Goal: Contribute content

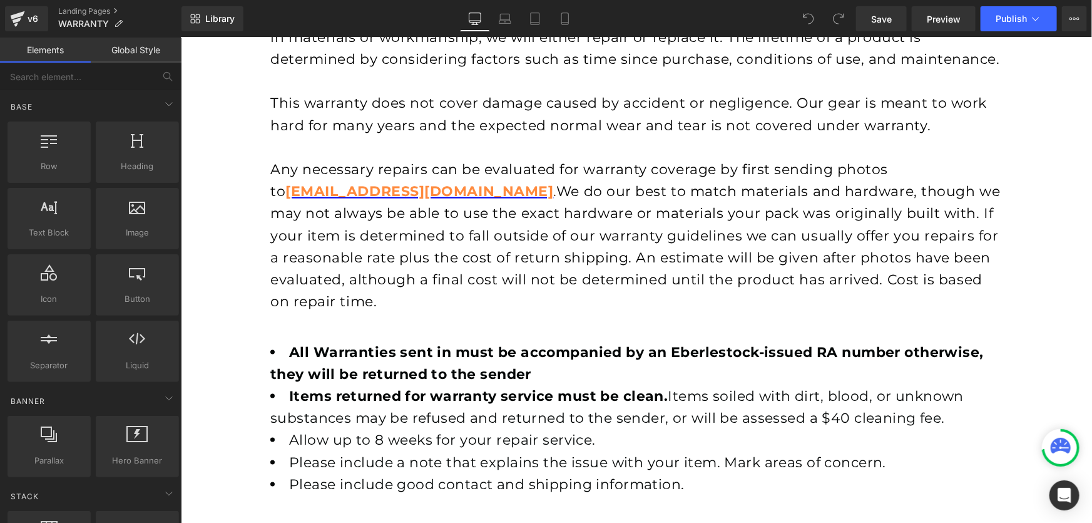
scroll to position [553, 0]
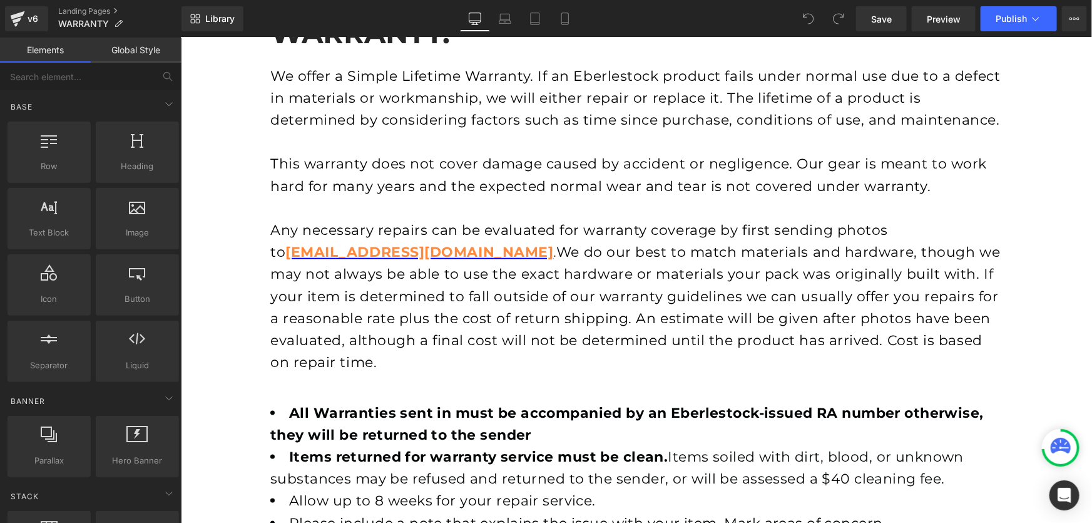
click at [816, 290] on span "We do our best to match materials and hardware, though we may not always be abl…" at bounding box center [635, 306] width 730 height 127
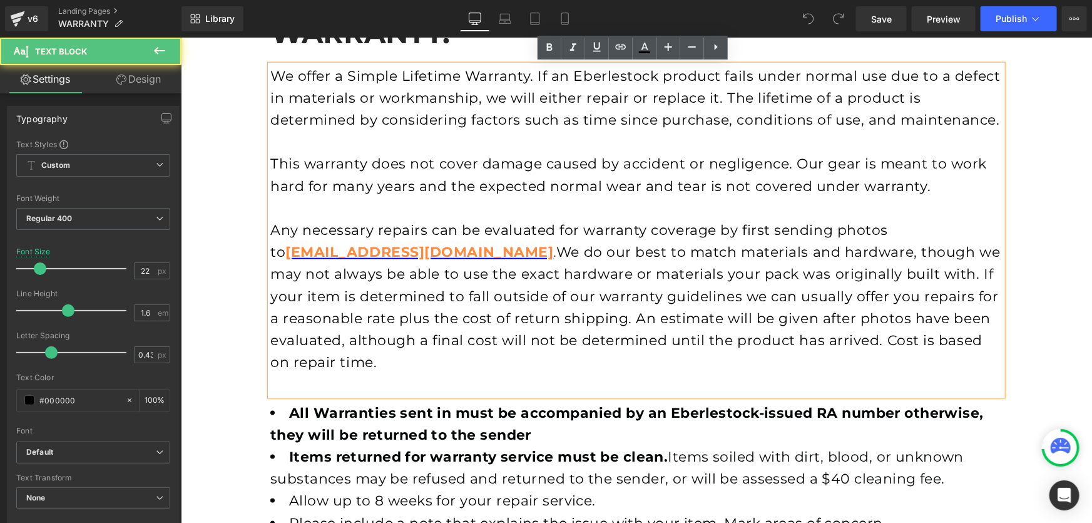
click at [816, 290] on span "We do our best to match materials and hardware, though we may not always be abl…" at bounding box center [635, 306] width 730 height 127
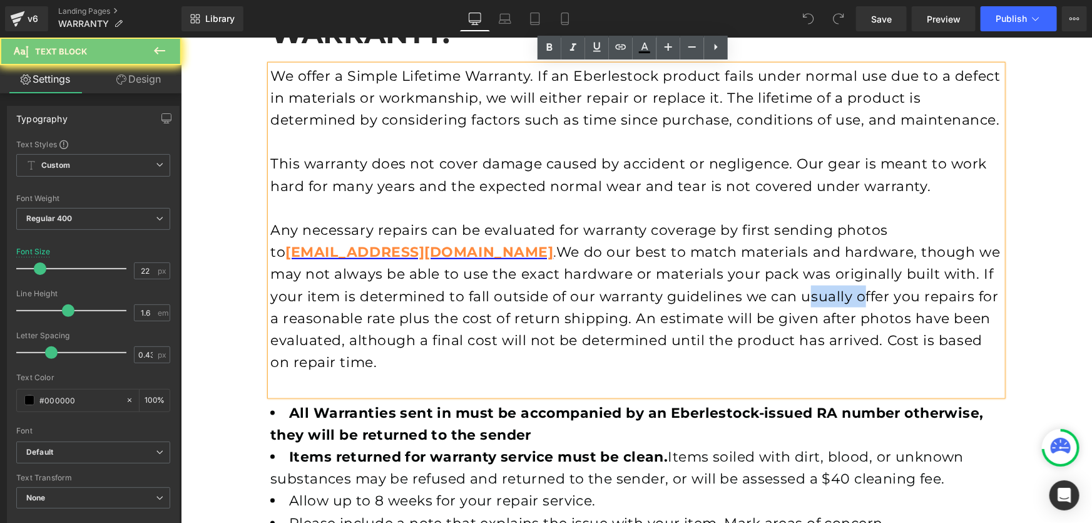
click at [816, 290] on span "We do our best to match materials and hardware, though we may not always be abl…" at bounding box center [635, 306] width 730 height 127
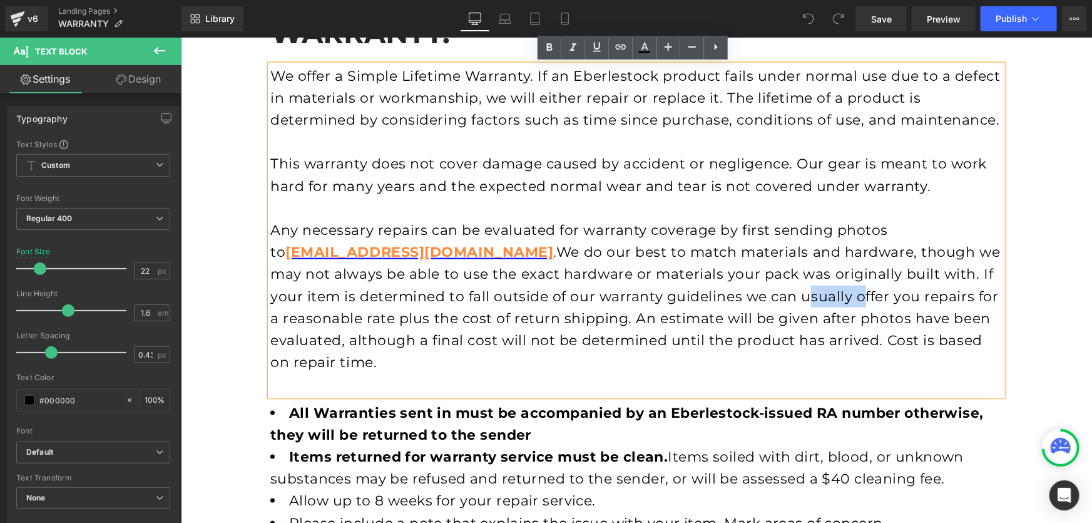
click at [836, 301] on span "We do our best to match materials and hardware, though we may not always be abl…" at bounding box center [635, 306] width 730 height 127
click at [841, 296] on span "We do our best to match materials and hardware, though we may not always be abl…" at bounding box center [635, 306] width 730 height 127
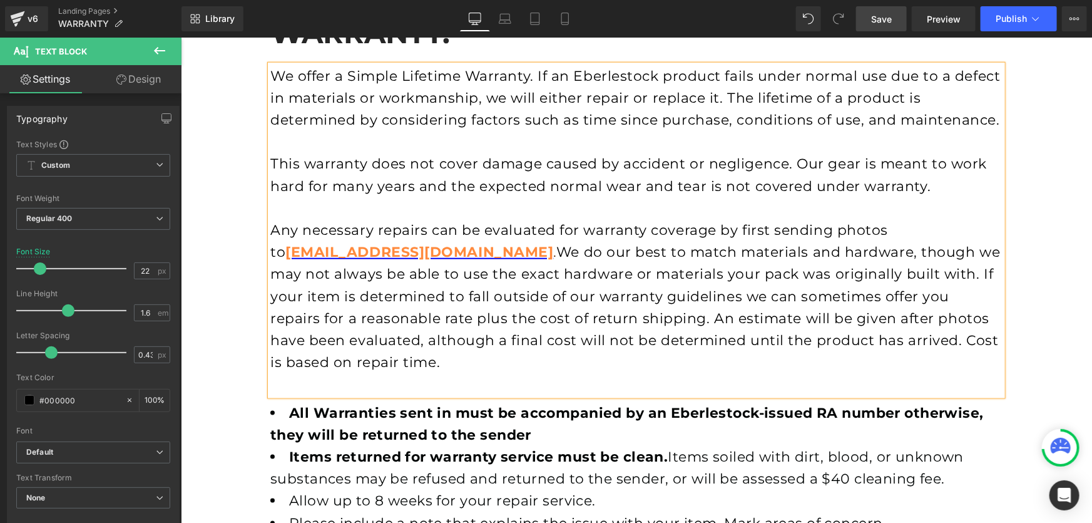
click at [876, 21] on span "Save" at bounding box center [881, 19] width 21 height 13
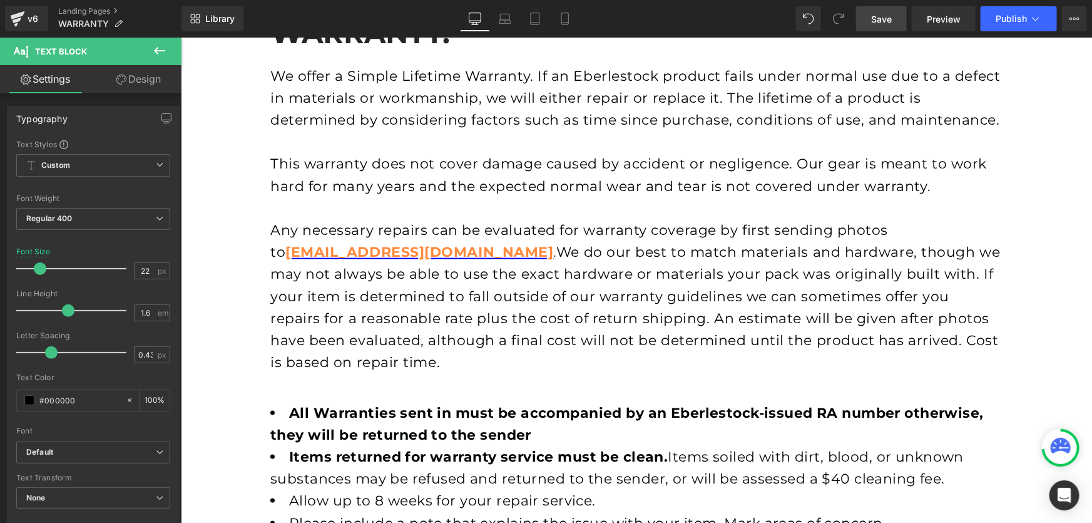
click at [869, 21] on link "Save" at bounding box center [881, 18] width 51 height 25
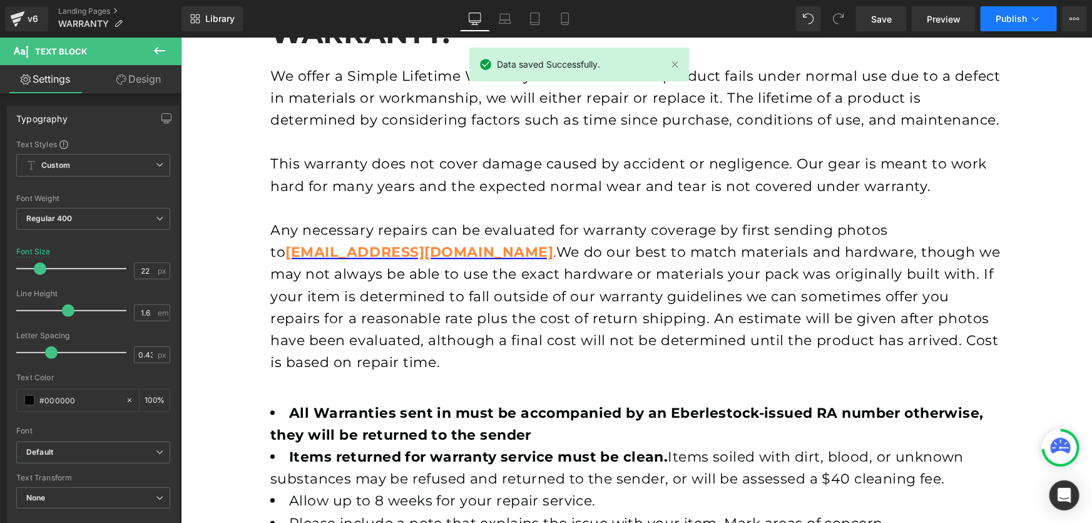
click at [1000, 16] on span "Publish" at bounding box center [1011, 19] width 31 height 10
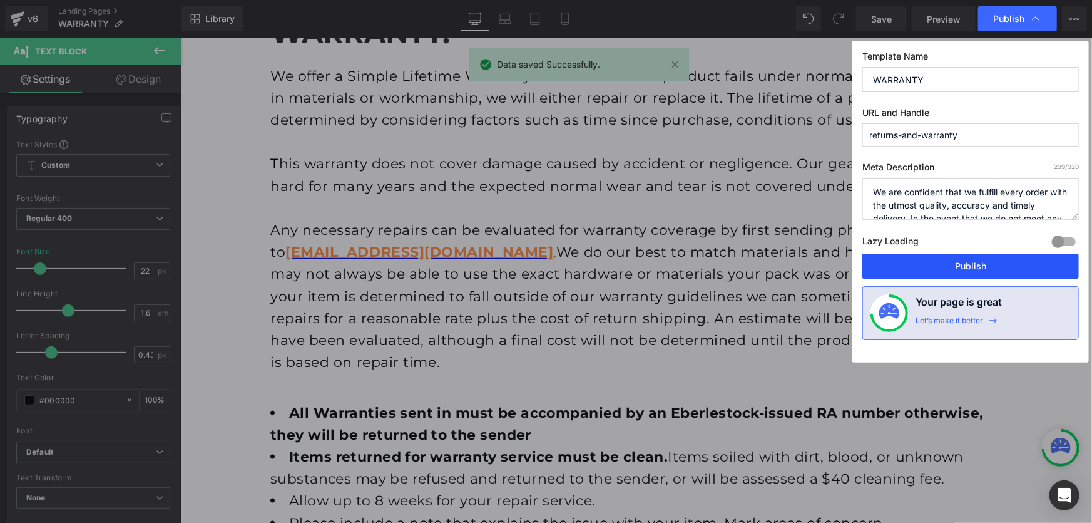
click at [981, 271] on button "Publish" at bounding box center [970, 265] width 217 height 25
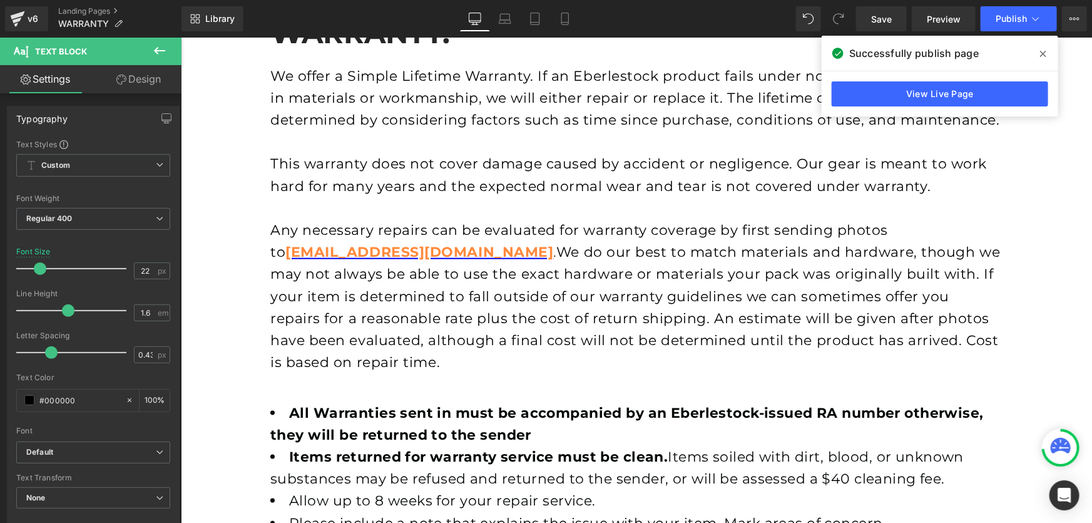
click at [1047, 48] on span at bounding box center [1043, 54] width 20 height 20
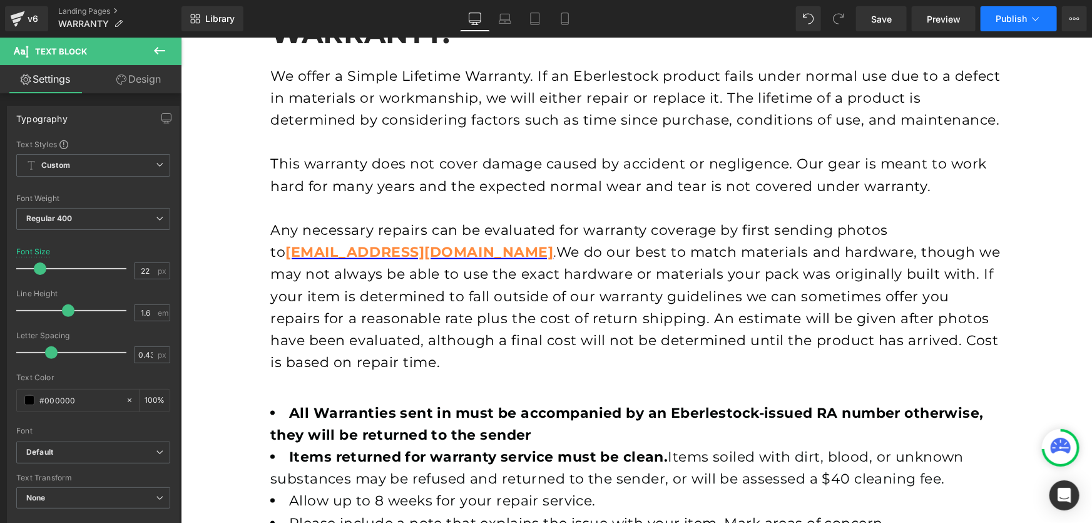
click at [1030, 19] on icon at bounding box center [1036, 19] width 13 height 13
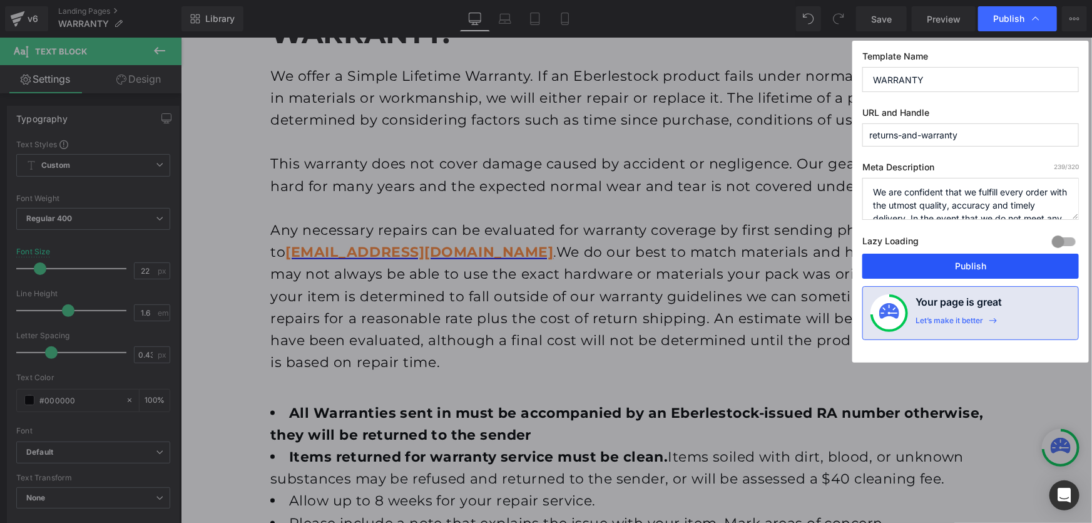
click at [973, 259] on button "Publish" at bounding box center [970, 265] width 217 height 25
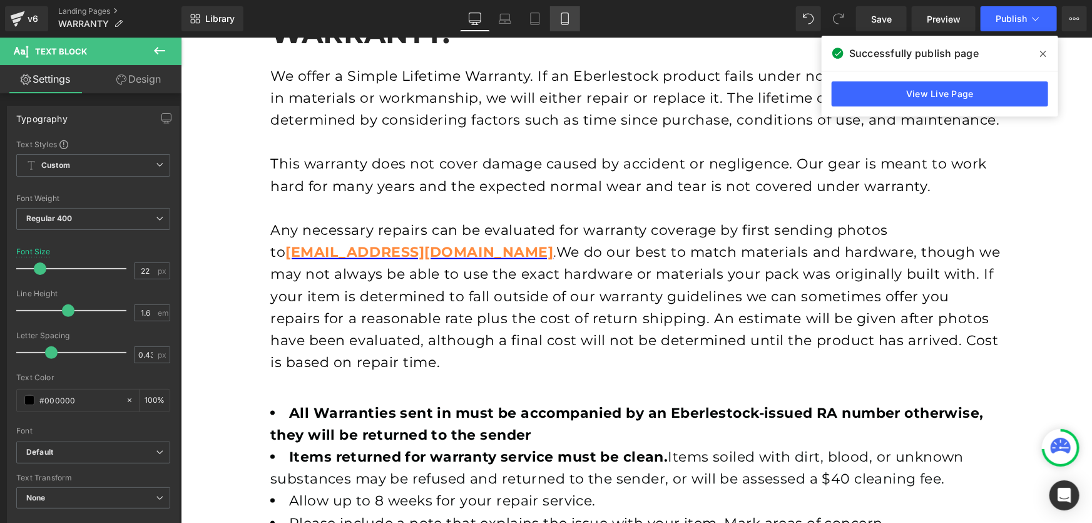
click at [567, 9] on link "Mobile" at bounding box center [565, 18] width 30 height 25
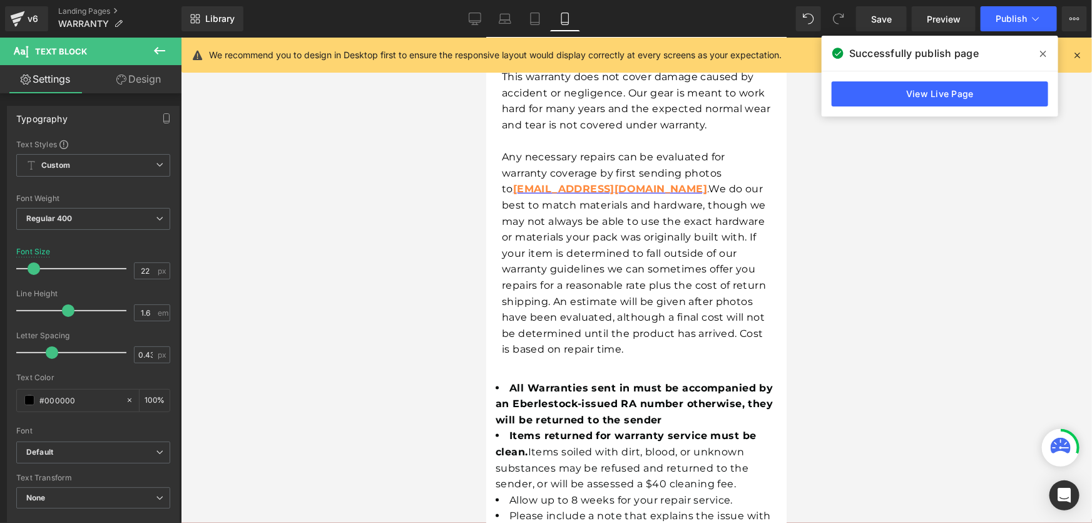
scroll to position [293, 0]
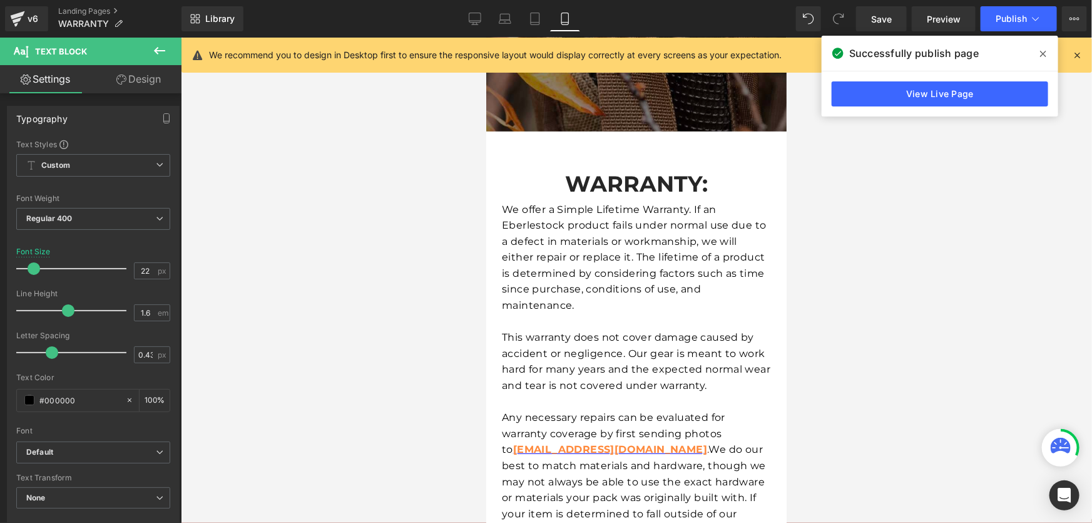
click at [891, 262] on div at bounding box center [636, 280] width 911 height 485
